Goal: Find specific page/section: Find specific page/section

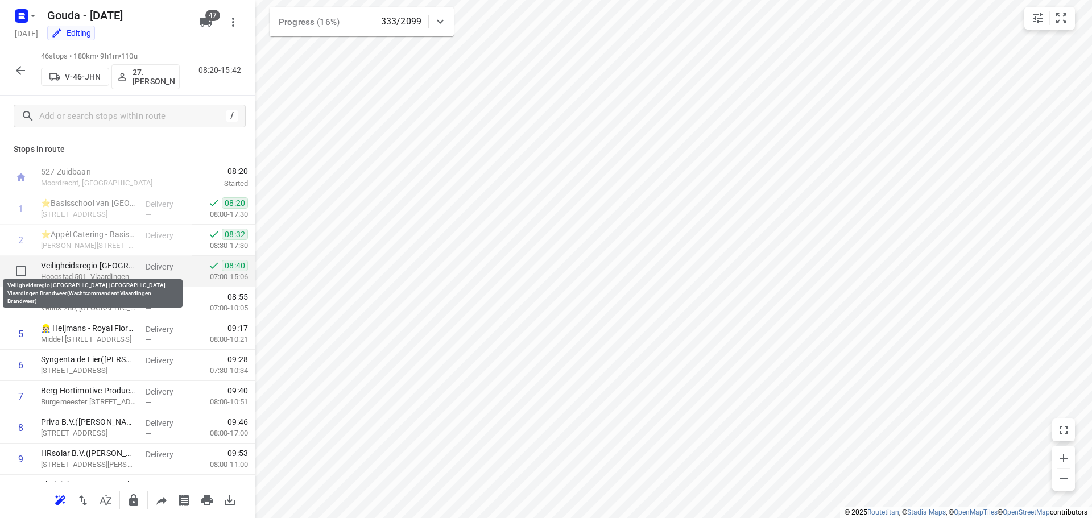
click at [108, 268] on p "Veiligheidsregio [GEOGRAPHIC_DATA]-[GEOGRAPHIC_DATA] - Vlaardingen Brandweer(Wa…" at bounding box center [89, 265] width 96 height 11
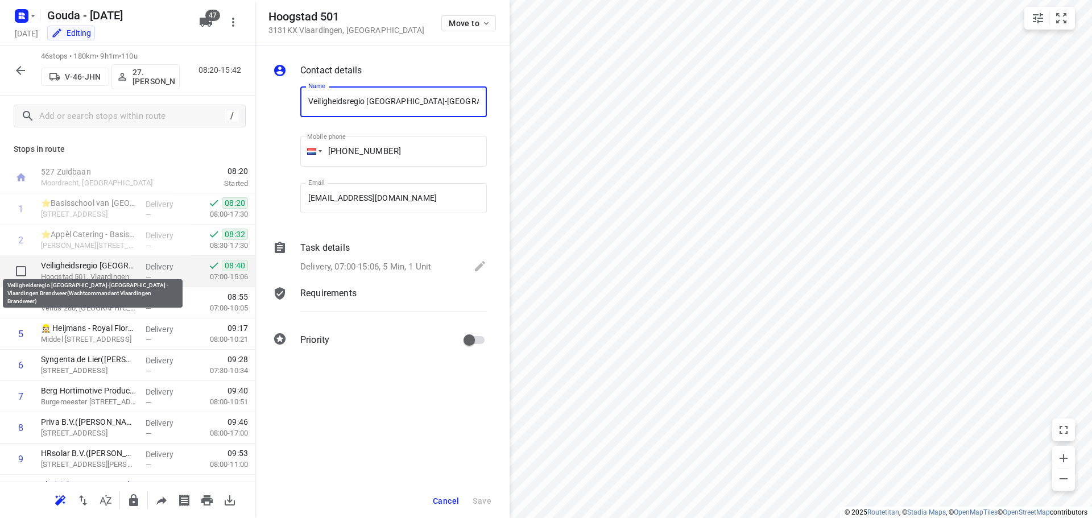
scroll to position [0, 216]
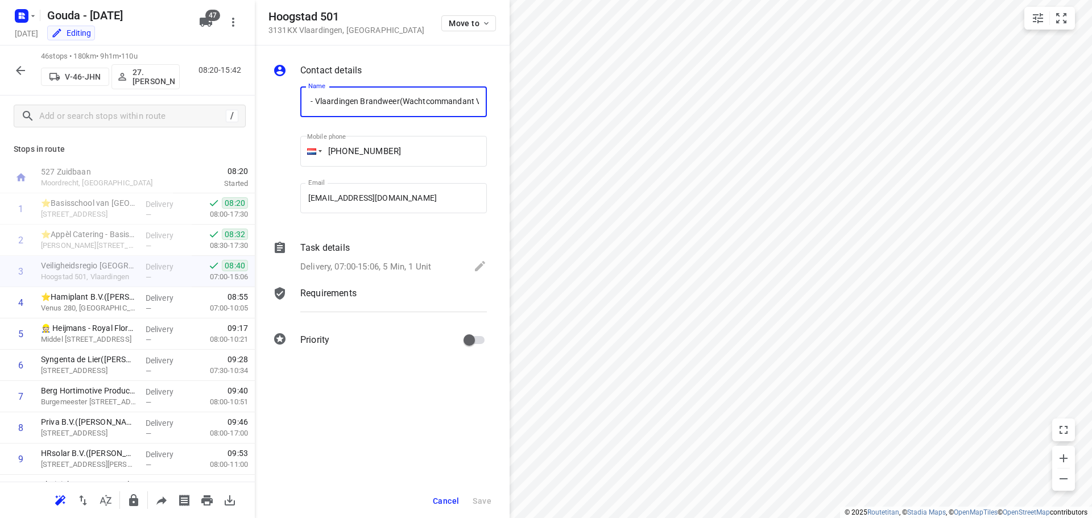
click at [444, 504] on span "Cancel" at bounding box center [446, 501] width 26 height 9
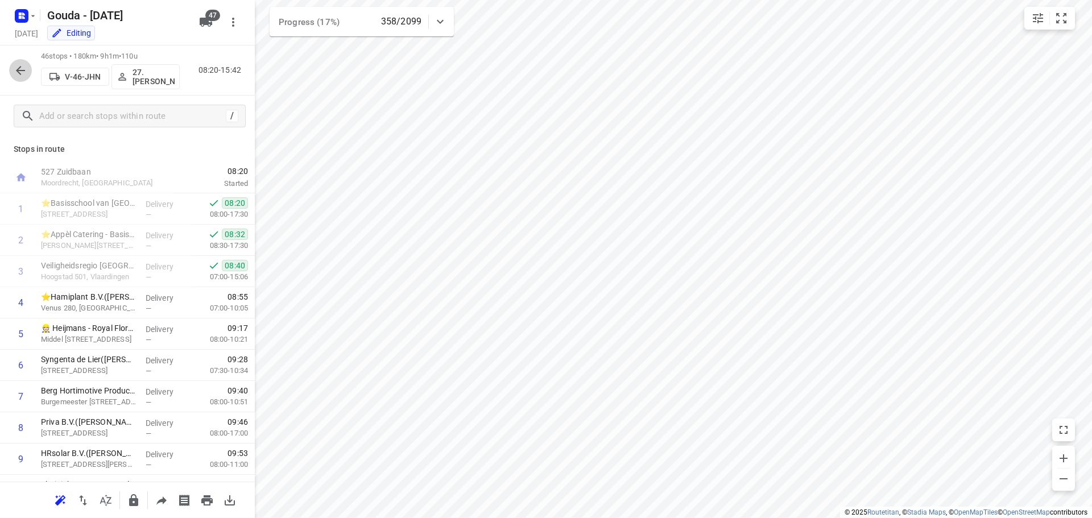
click at [19, 72] on icon "button" at bounding box center [20, 70] width 9 height 9
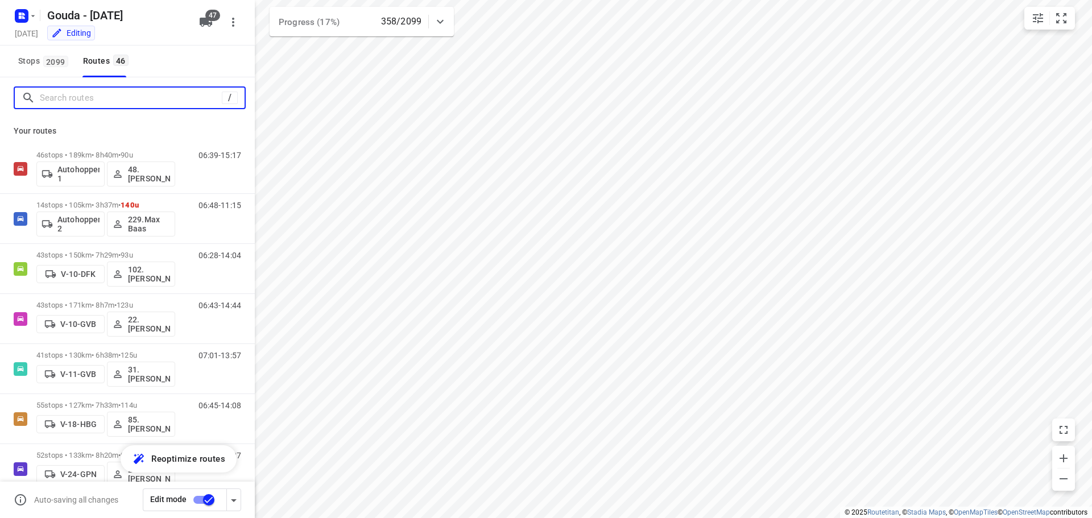
click at [129, 100] on input "Search routes" at bounding box center [131, 98] width 182 height 18
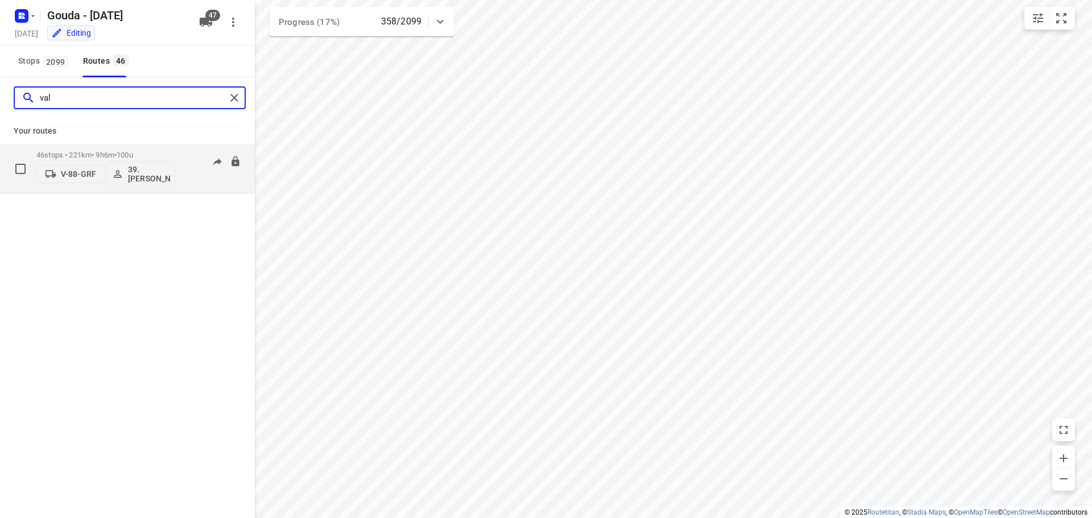
type input "val"
click at [108, 155] on p "46 stops • 221km • 9h6m • 100u" at bounding box center [105, 155] width 139 height 9
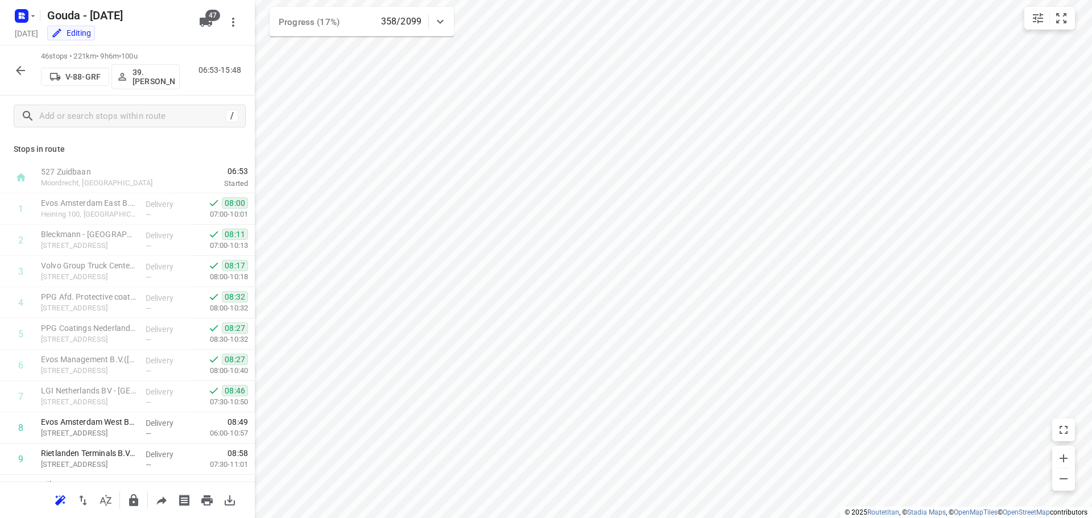
click at [23, 71] on icon "button" at bounding box center [20, 70] width 9 height 9
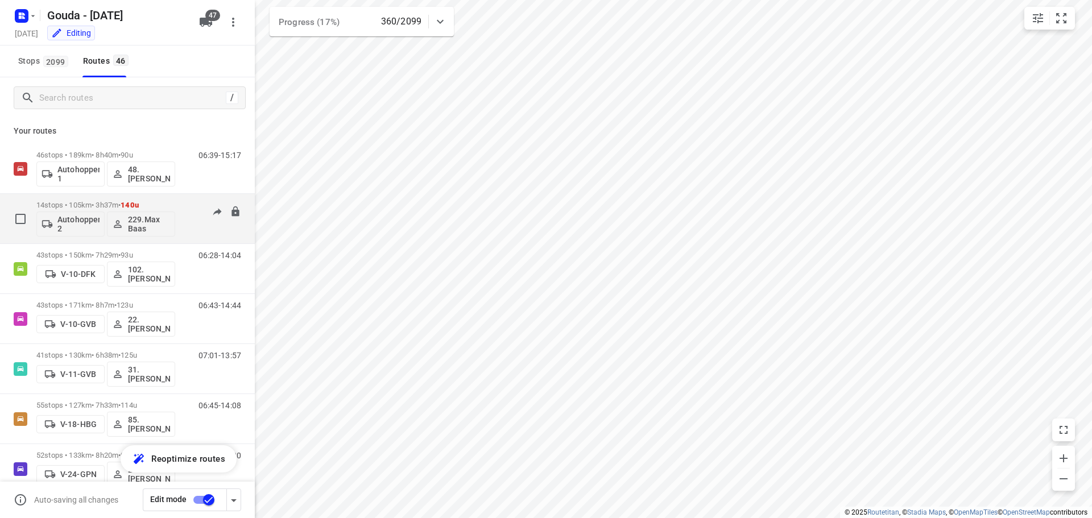
click at [50, 202] on p "14 stops • 105km • 3h37m • 140u" at bounding box center [105, 205] width 139 height 9
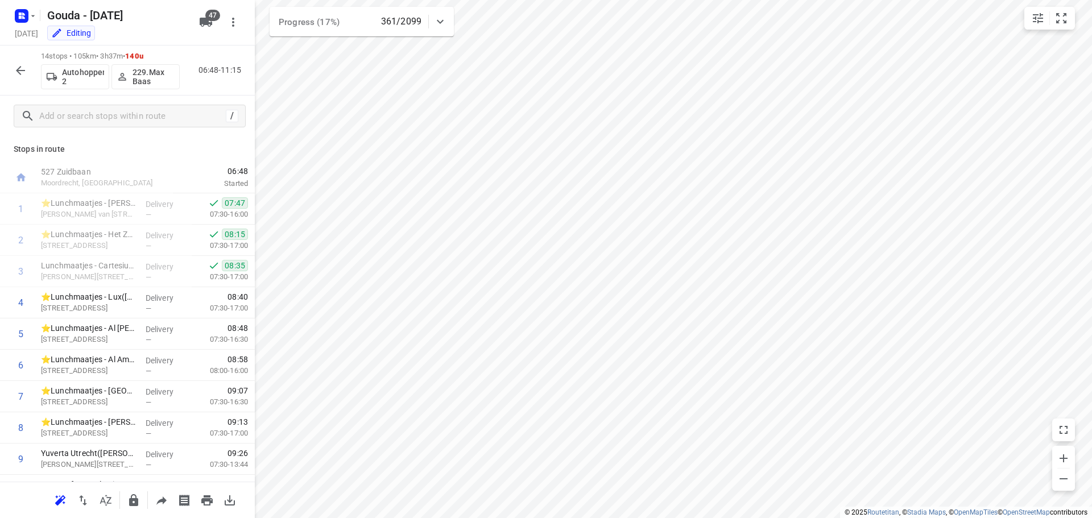
click at [19, 64] on icon "button" at bounding box center [21, 71] width 14 height 14
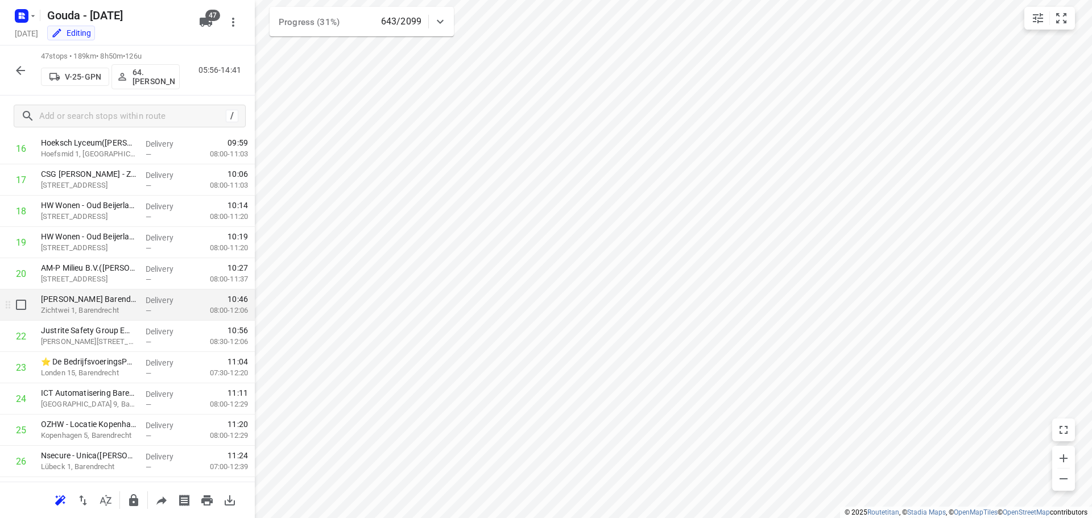
scroll to position [547, 0]
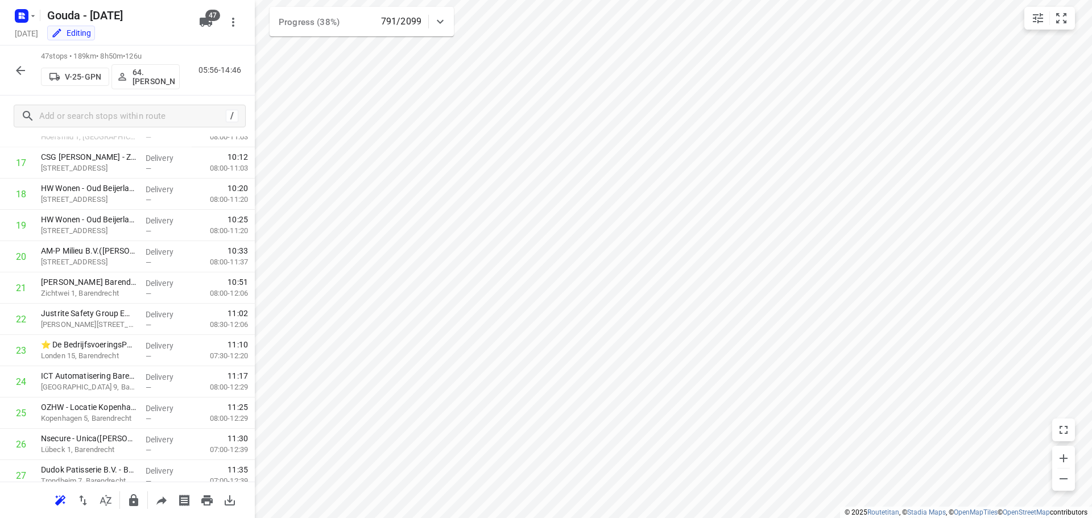
click at [22, 73] on icon "button" at bounding box center [21, 71] width 14 height 14
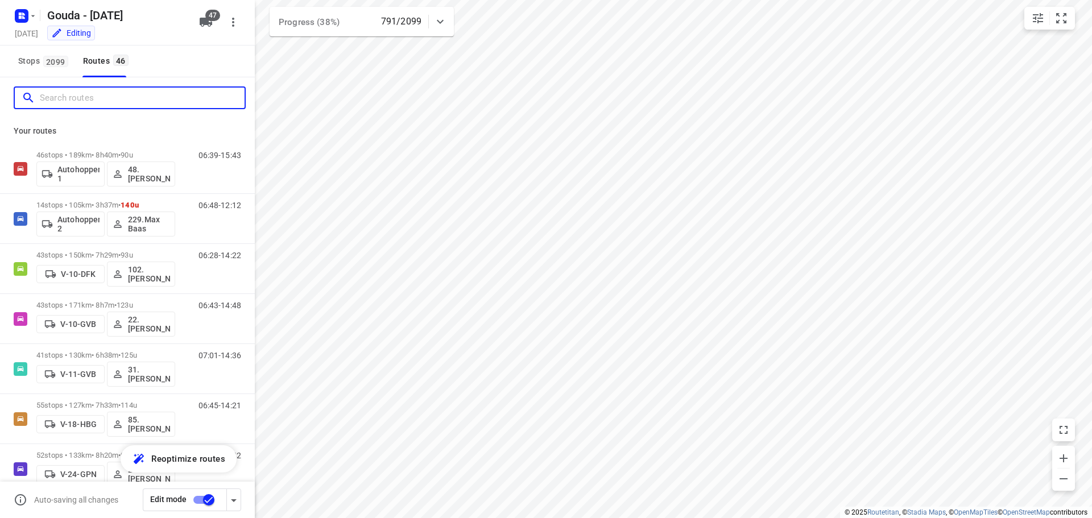
click at [90, 100] on input "Search routes" at bounding box center [142, 98] width 205 height 18
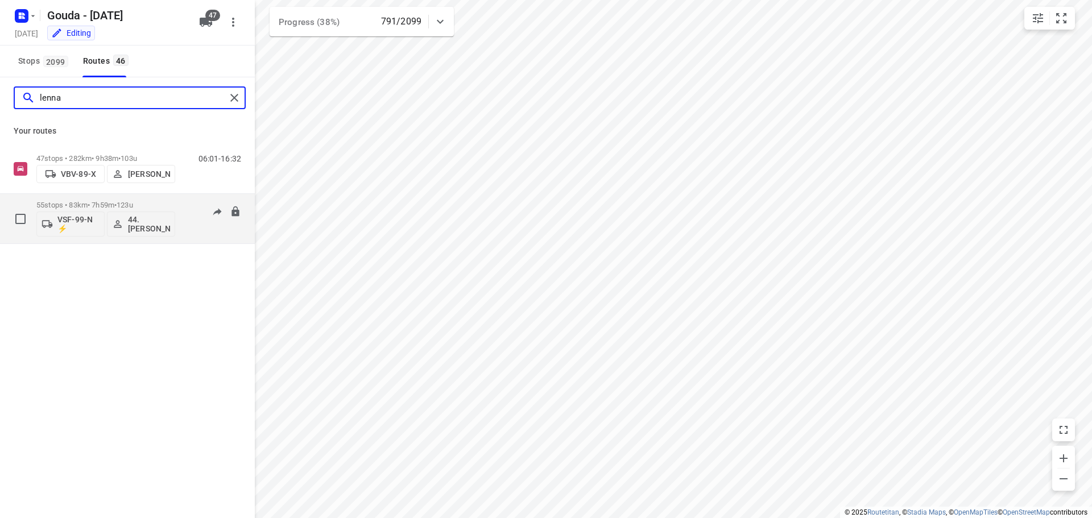
type input "lenna"
click at [56, 201] on p "55 stops • 83km • 7h59m • 123u" at bounding box center [105, 205] width 139 height 9
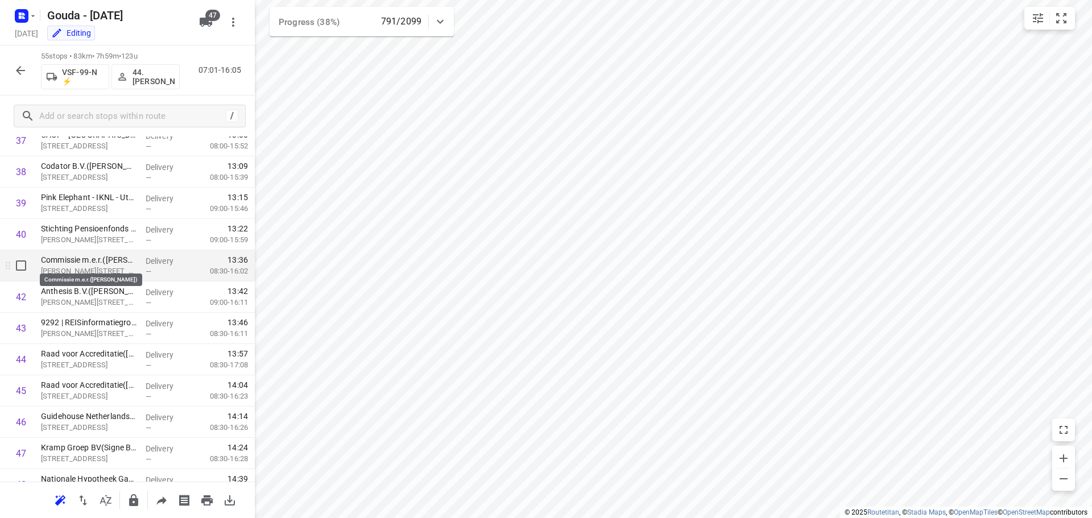
scroll to position [1464, 0]
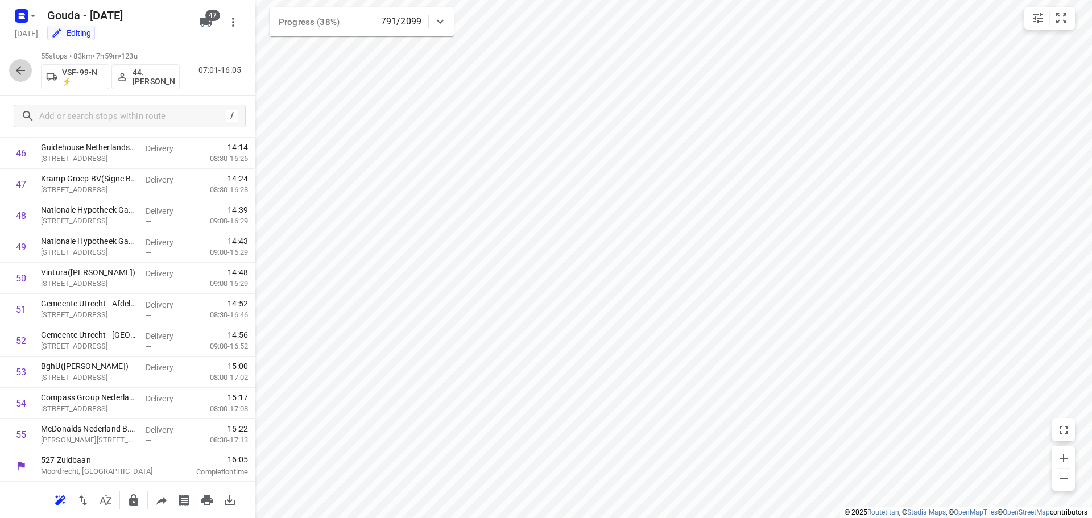
click at [15, 69] on icon "button" at bounding box center [21, 71] width 14 height 14
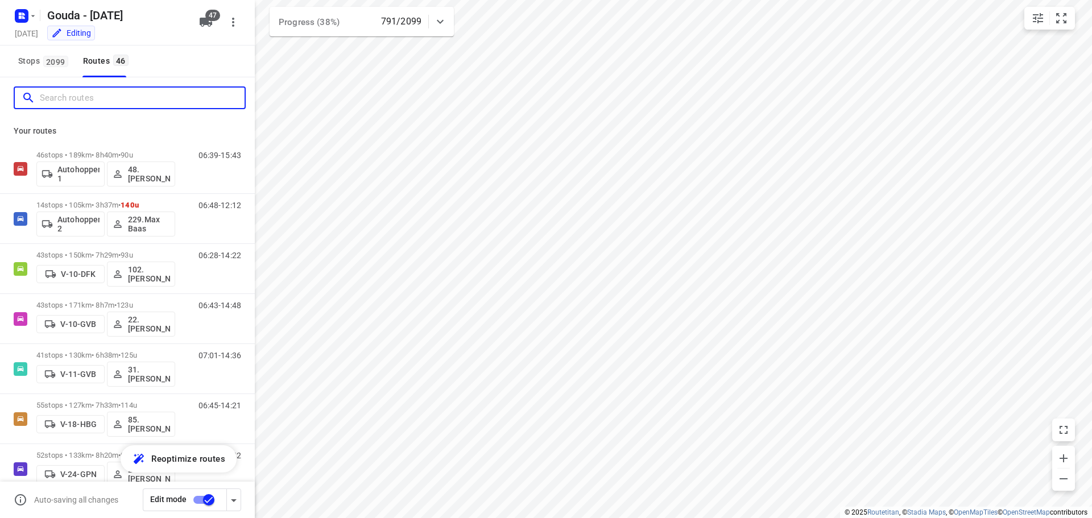
click at [96, 99] on input "Search routes" at bounding box center [142, 98] width 205 height 18
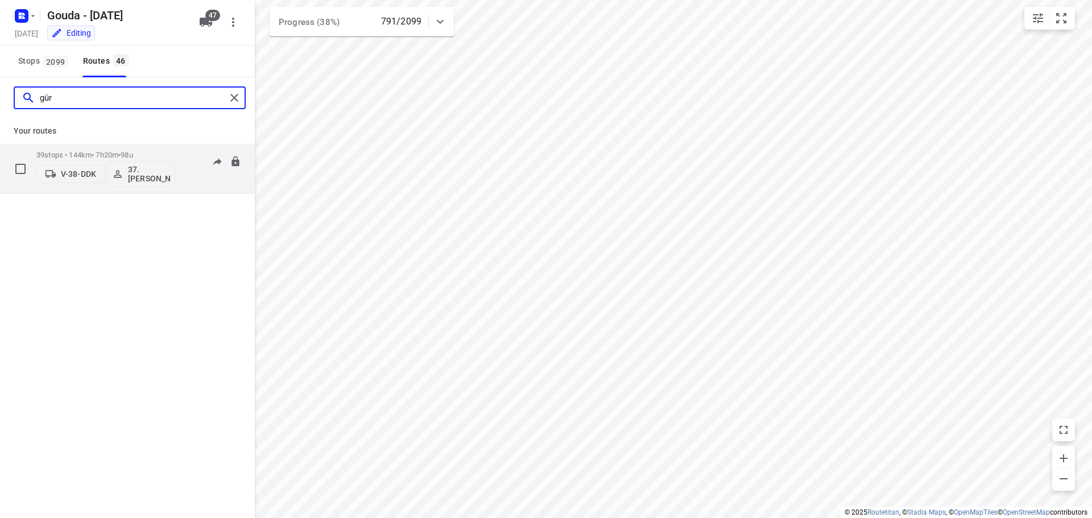
type input "gür"
click at [90, 147] on div "39 stops • 144km • 7h20m • 98u V-38-DDK 37.[PERSON_NAME]" at bounding box center [105, 168] width 139 height 47
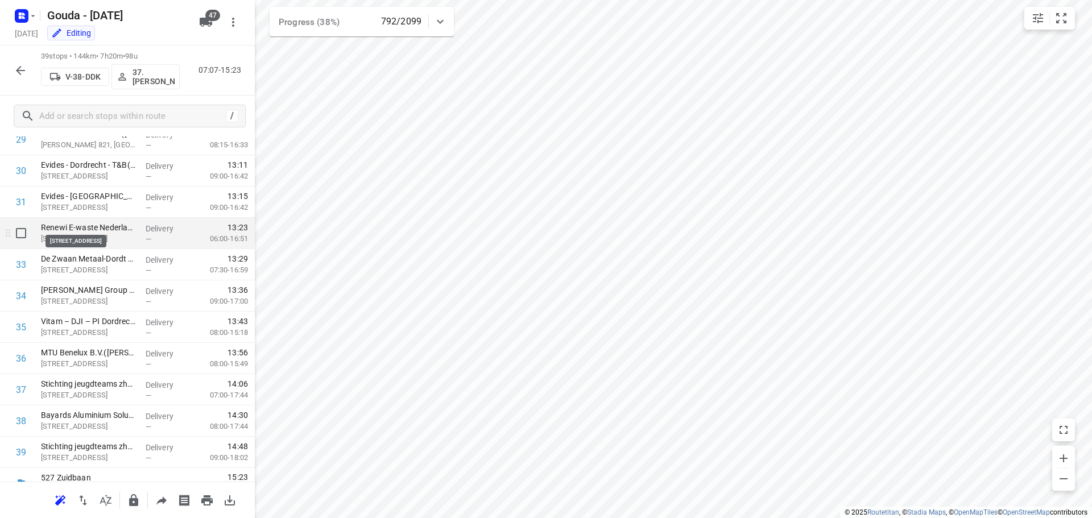
scroll to position [963, 0]
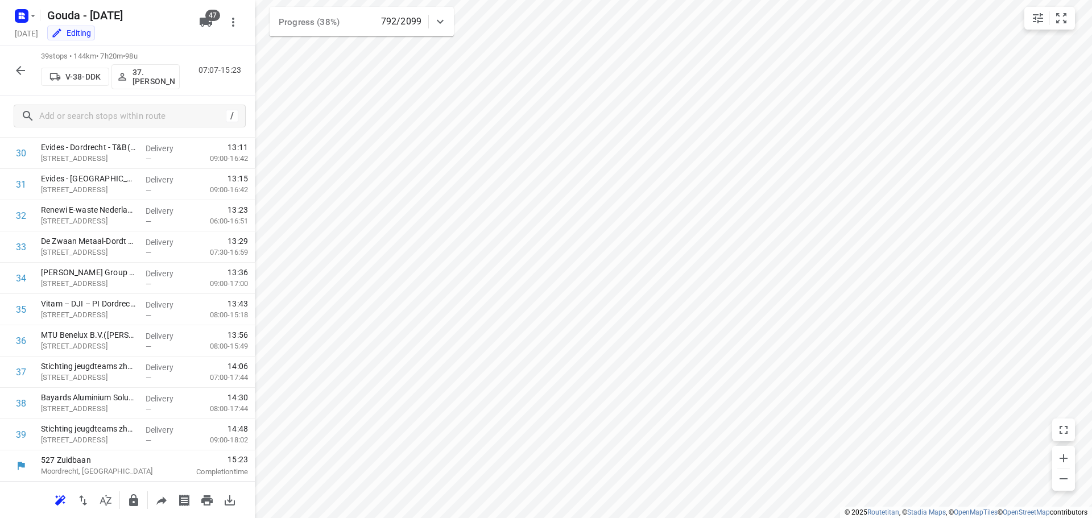
click at [15, 72] on icon "button" at bounding box center [21, 71] width 14 height 14
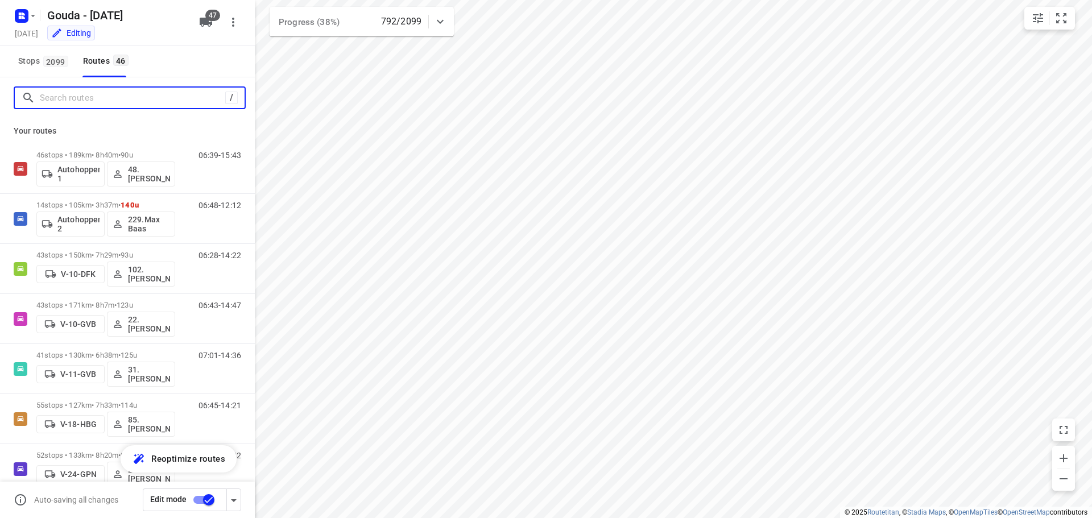
click at [82, 99] on input "Search routes" at bounding box center [132, 98] width 185 height 18
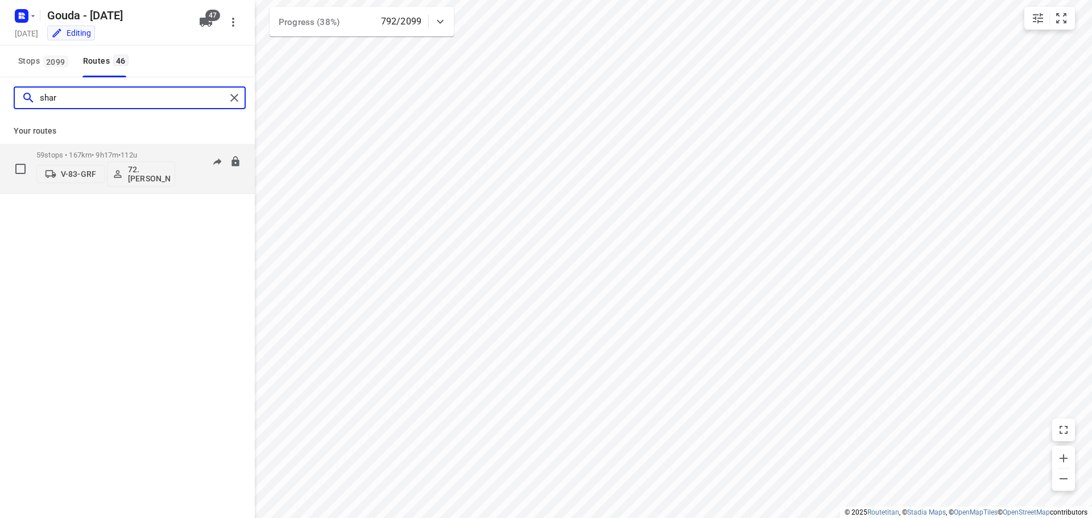
type input "shar"
click at [96, 153] on p "59 stops • 167km • 9h17m • 112u" at bounding box center [105, 155] width 139 height 9
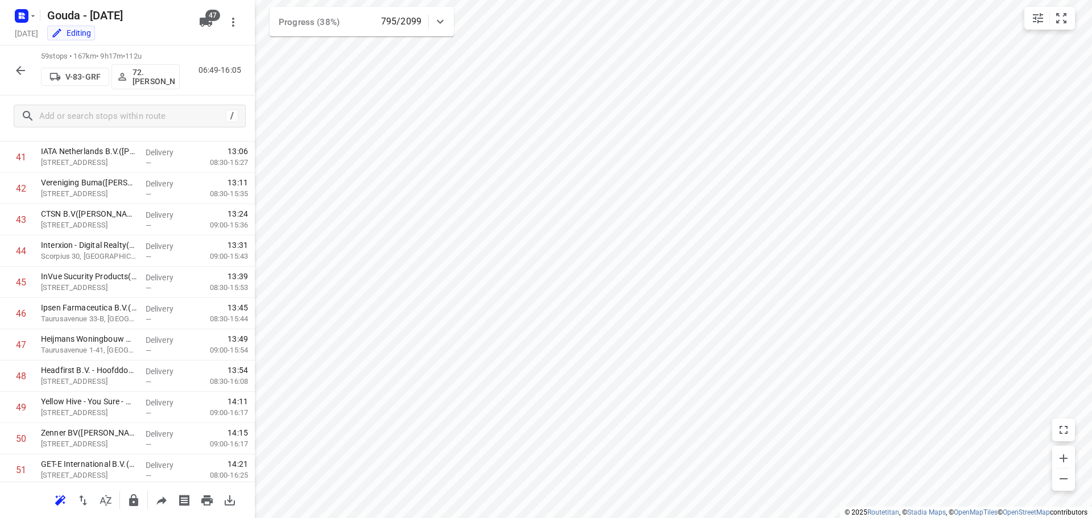
scroll to position [1589, 0]
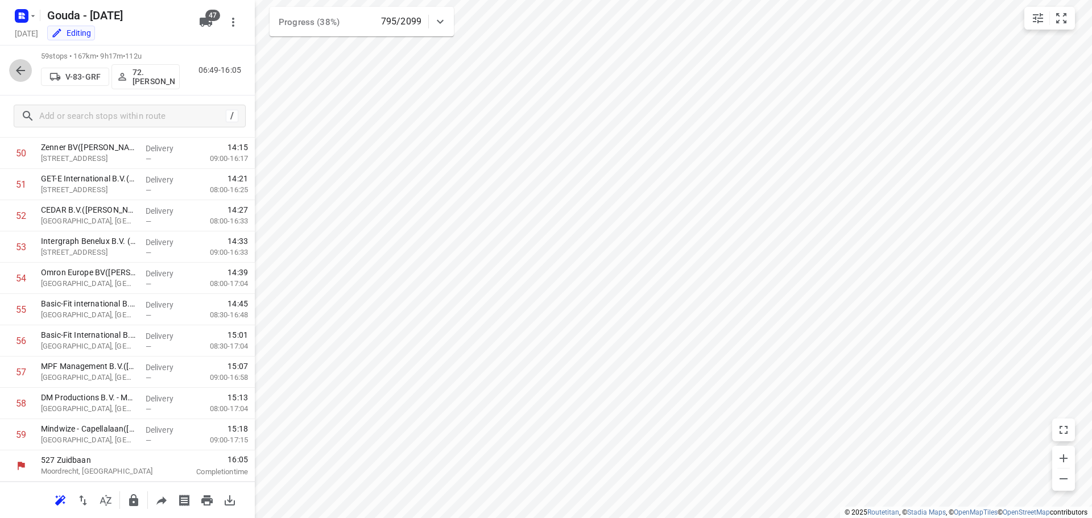
click at [23, 67] on icon "button" at bounding box center [21, 71] width 14 height 14
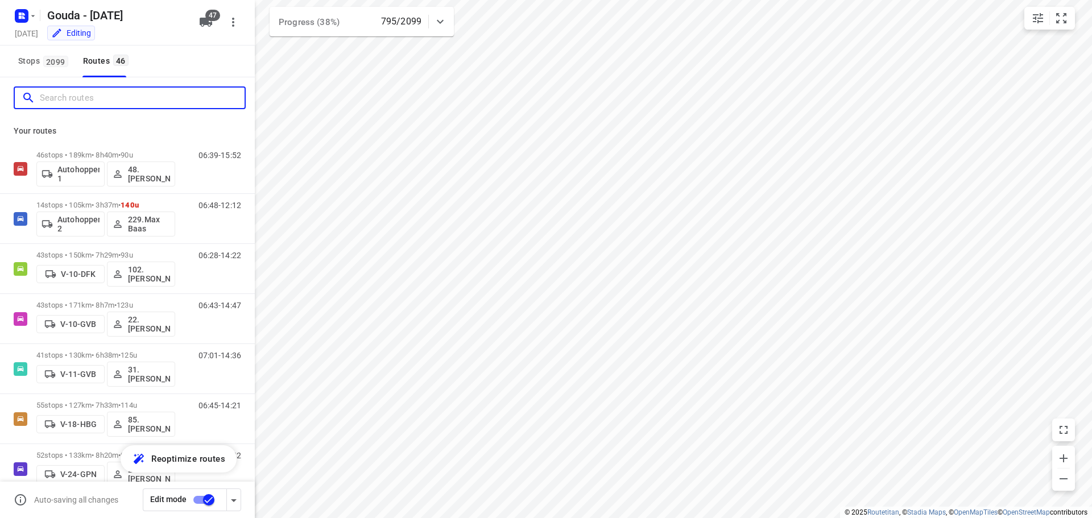
click at [80, 105] on input "Search routes" at bounding box center [142, 98] width 205 height 18
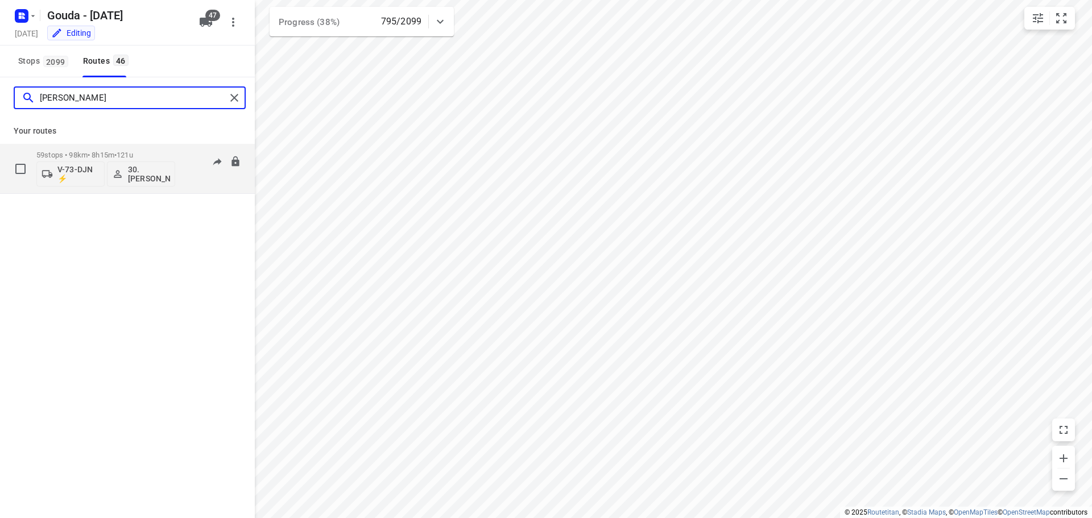
type input "[PERSON_NAME]"
click at [92, 153] on p "59 stops • 98km • 8h15m • 121u" at bounding box center [105, 155] width 139 height 9
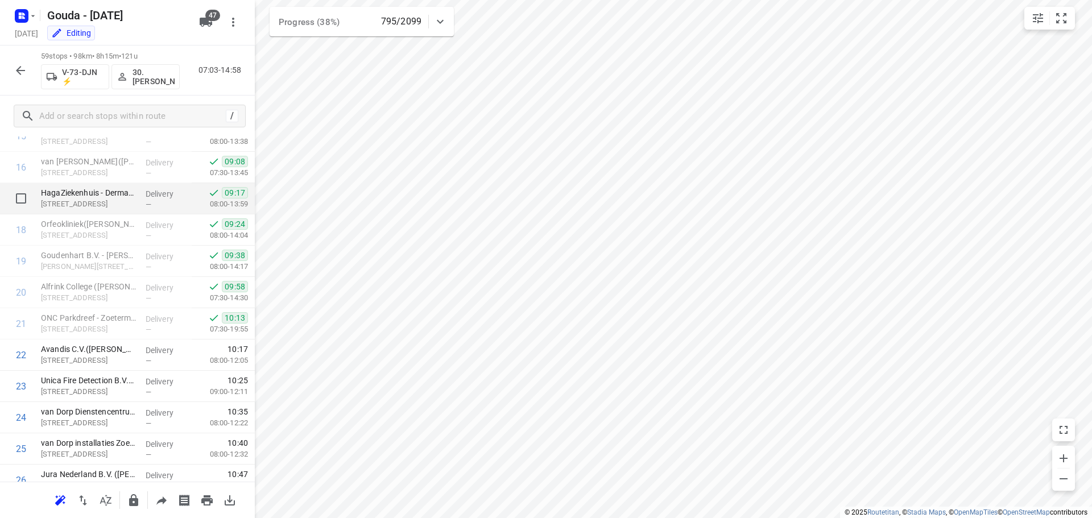
scroll to position [512, 0]
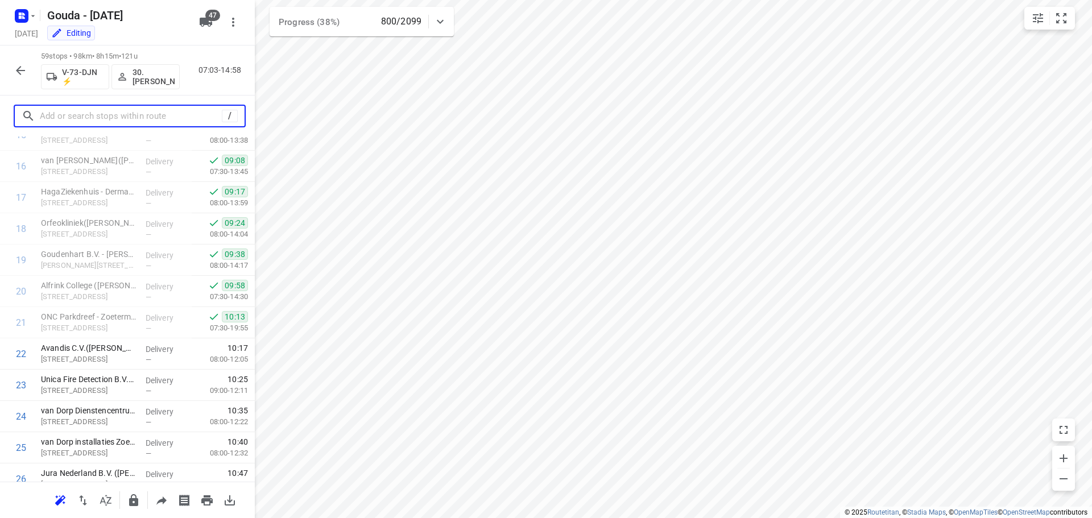
click at [104, 124] on input "text" at bounding box center [131, 117] width 182 height 18
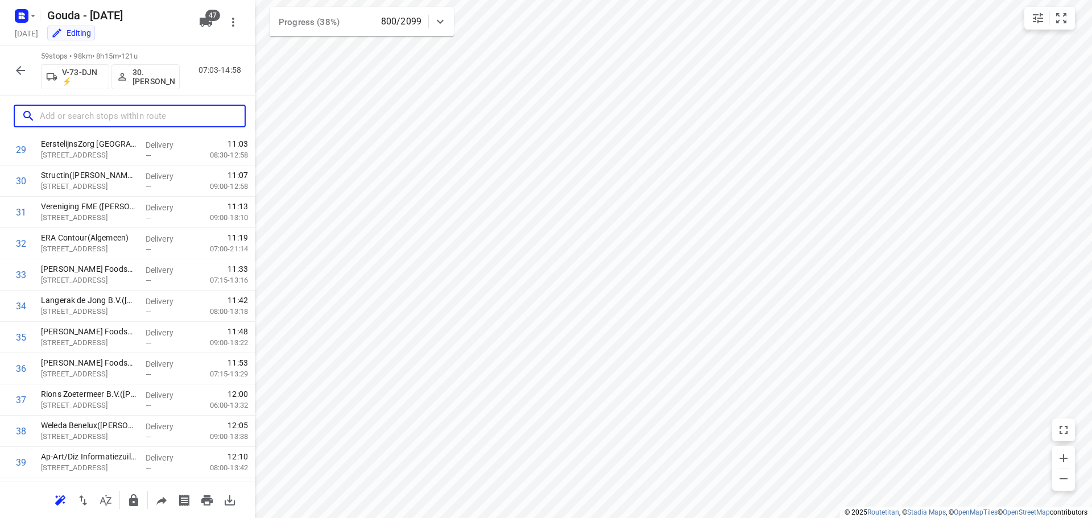
scroll to position [1589, 0]
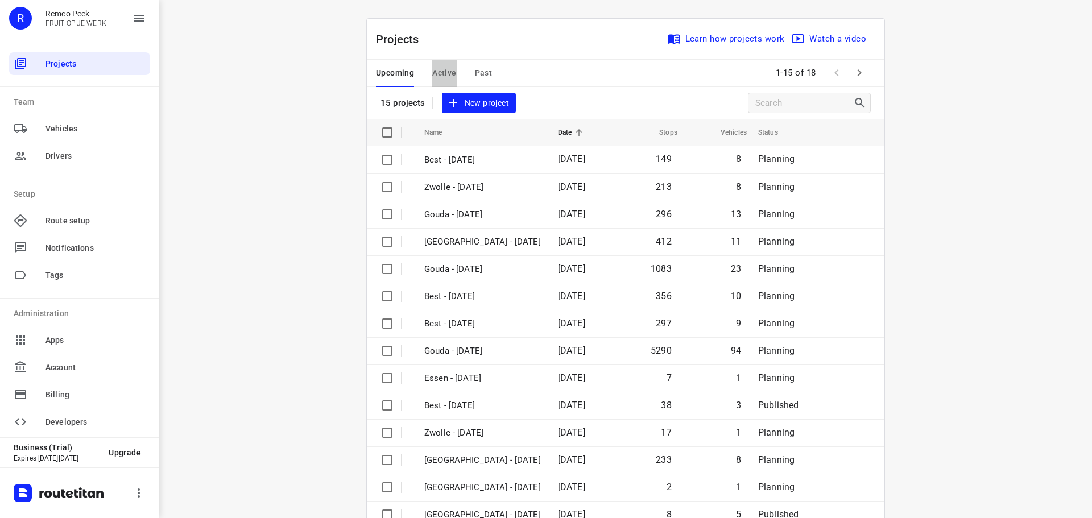
click at [438, 72] on span "Active" at bounding box center [444, 73] width 24 height 14
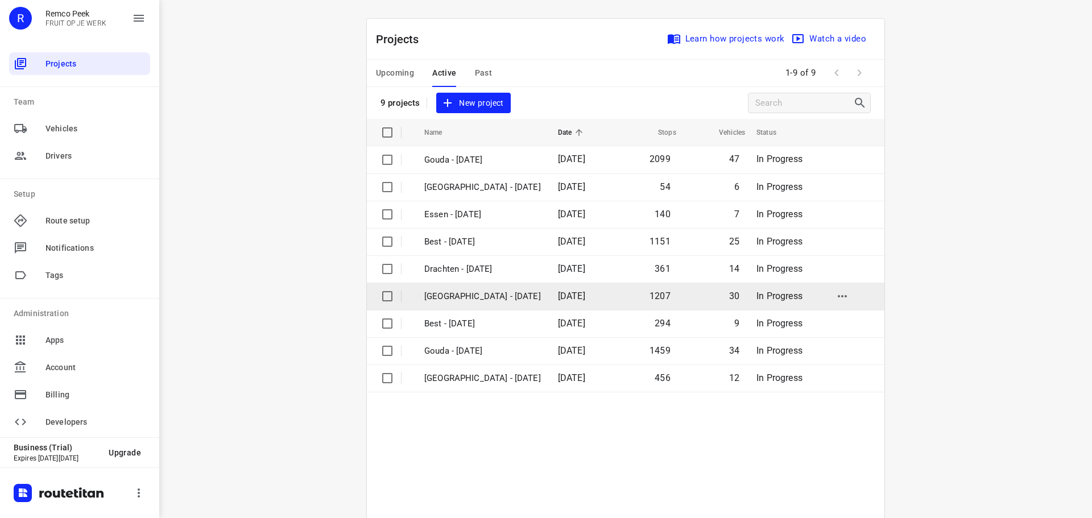
click at [464, 298] on p "[GEOGRAPHIC_DATA] - [DATE]" at bounding box center [482, 296] width 117 height 13
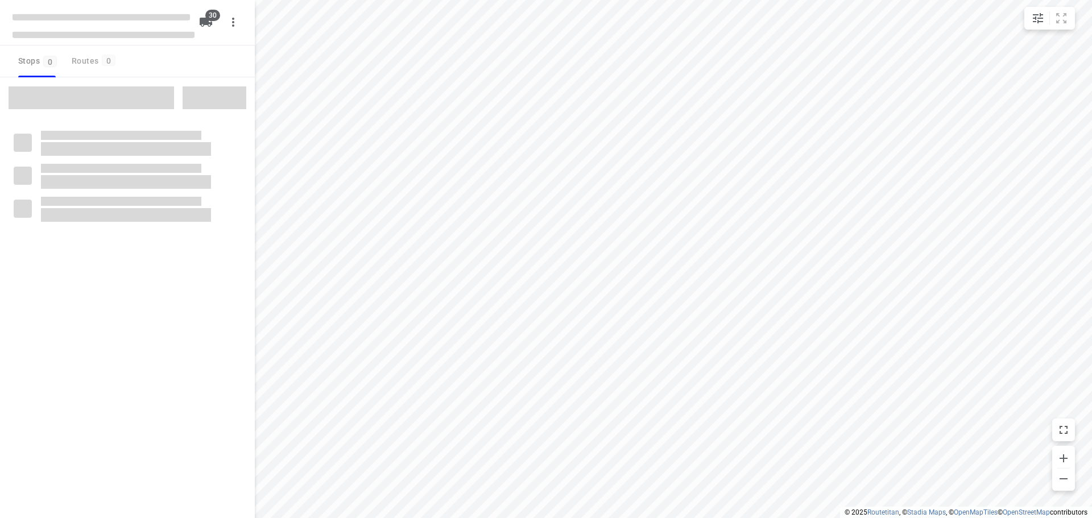
checkbox input "true"
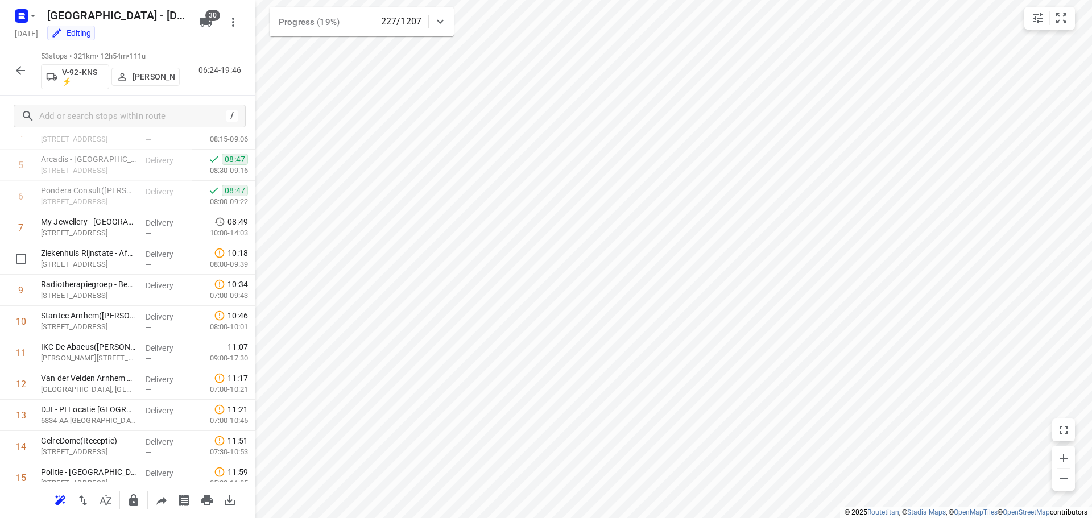
scroll to position [114, 0]
